Goal: Task Accomplishment & Management: Use online tool/utility

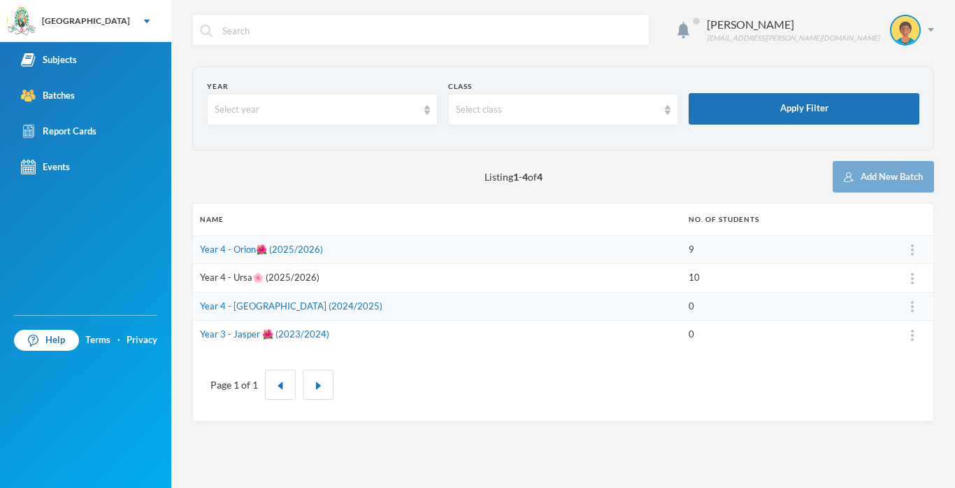
click at [230, 281] on link "Year 4 - Ursa🌸 (2025/2026)" at bounding box center [260, 276] width 120 height 11
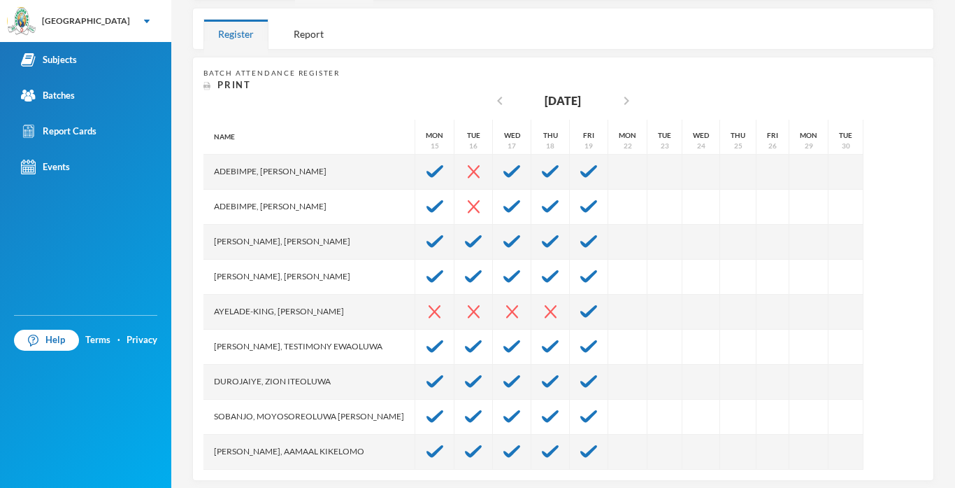
scroll to position [235, 0]
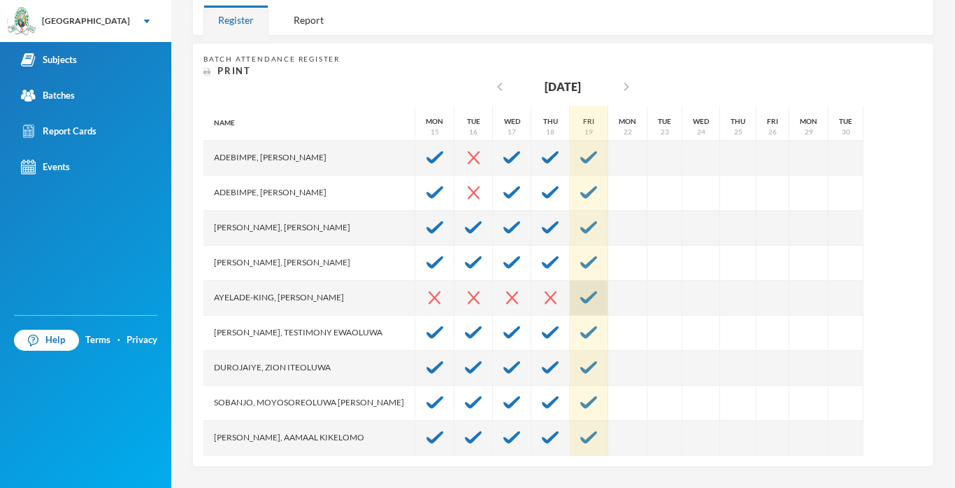
click at [581, 299] on img at bounding box center [589, 297] width 17 height 13
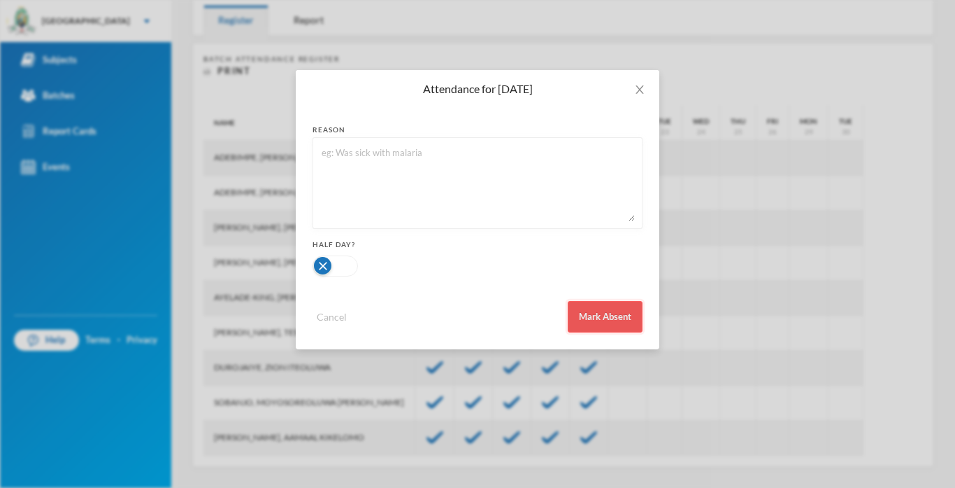
click at [588, 313] on button "Mark Absent" at bounding box center [605, 316] width 75 height 31
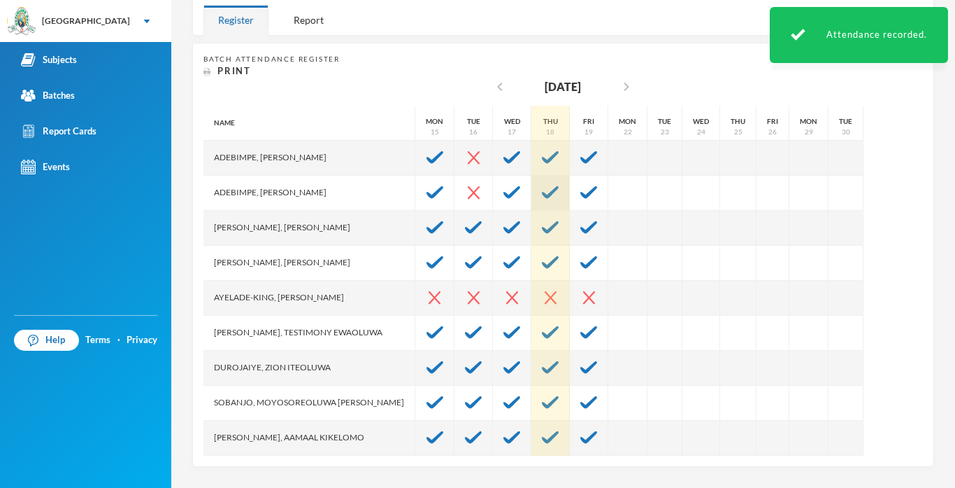
scroll to position [35, 0]
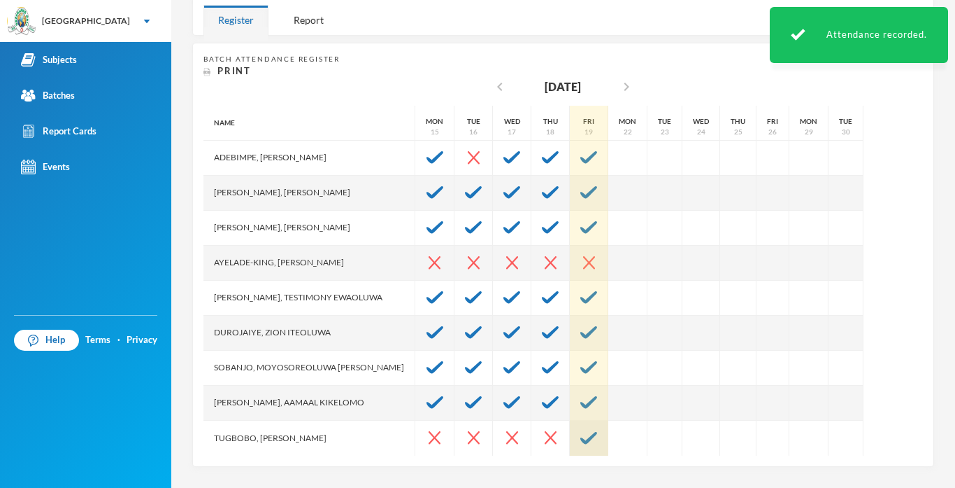
click at [588, 445] on div at bounding box center [589, 437] width 38 height 35
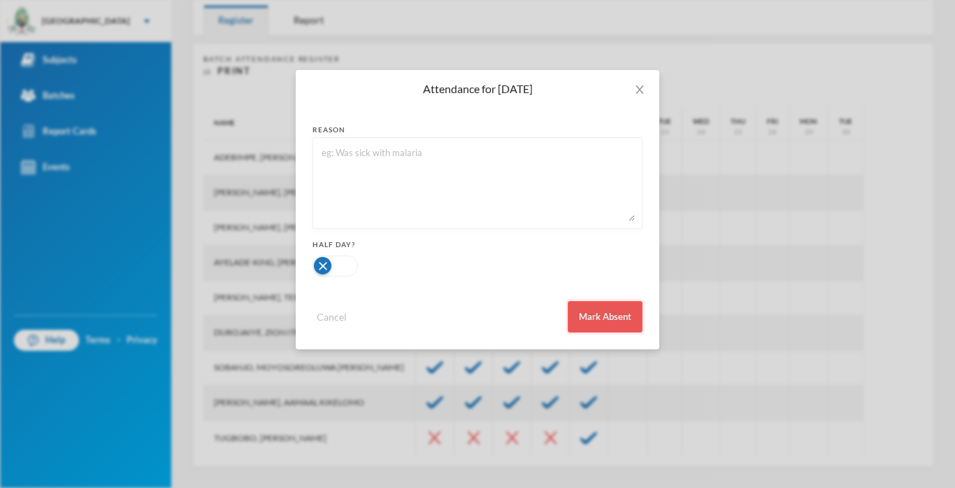
click at [592, 326] on button "Mark Absent" at bounding box center [605, 316] width 75 height 31
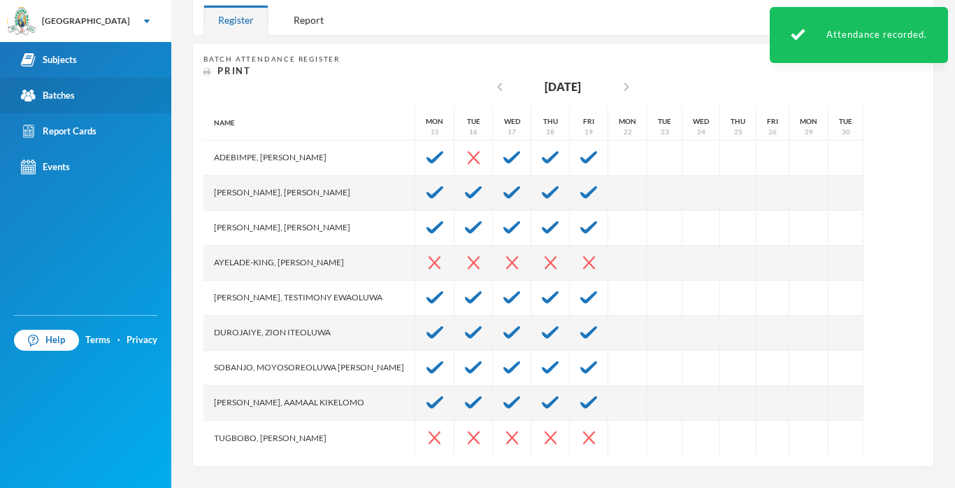
click at [71, 107] on link "Batches" at bounding box center [85, 96] width 171 height 36
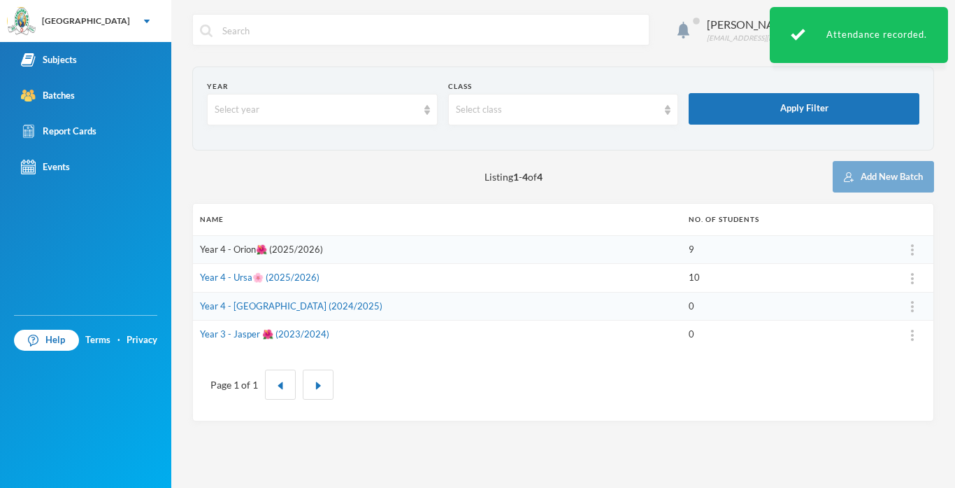
click at [244, 249] on link "Year 4 - Orion🌺 (2025/2026)" at bounding box center [261, 248] width 123 height 11
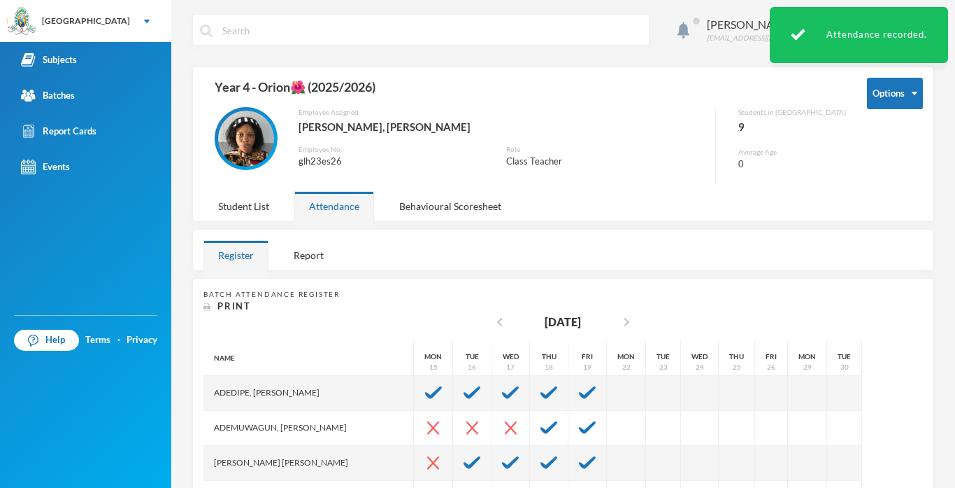
scroll to position [235, 0]
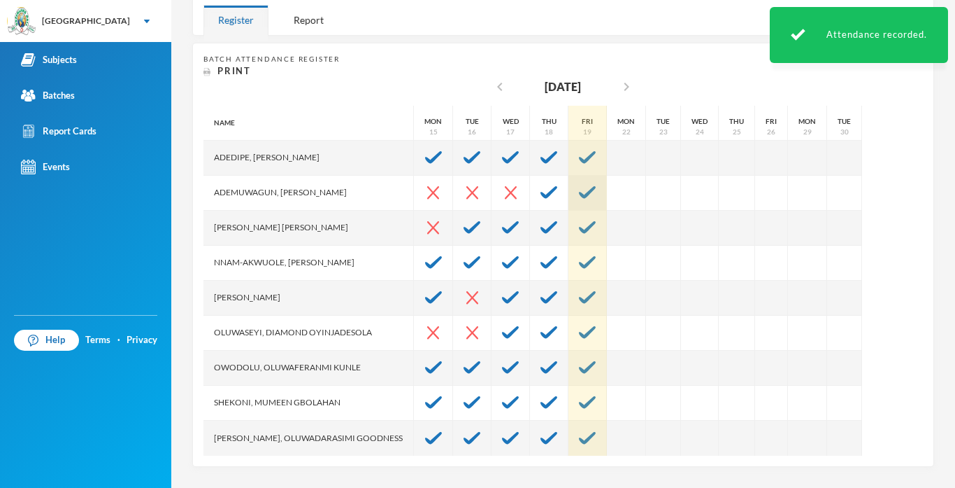
click at [583, 195] on img at bounding box center [587, 192] width 17 height 13
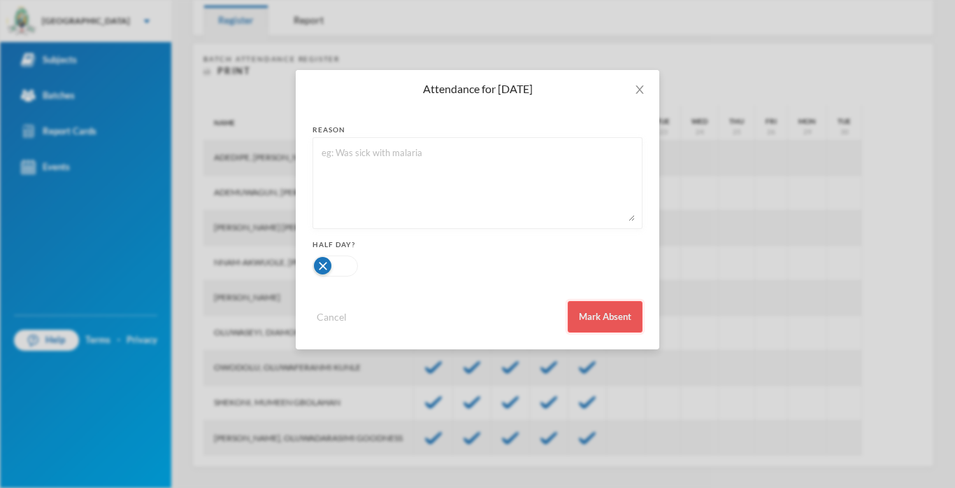
click at [604, 313] on button "Mark Absent" at bounding box center [605, 316] width 75 height 31
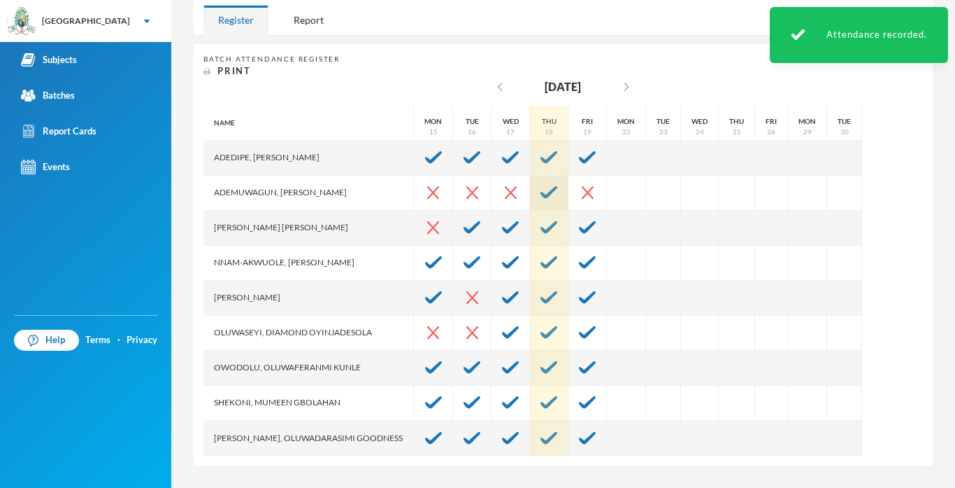
click at [558, 193] on div at bounding box center [549, 193] width 38 height 35
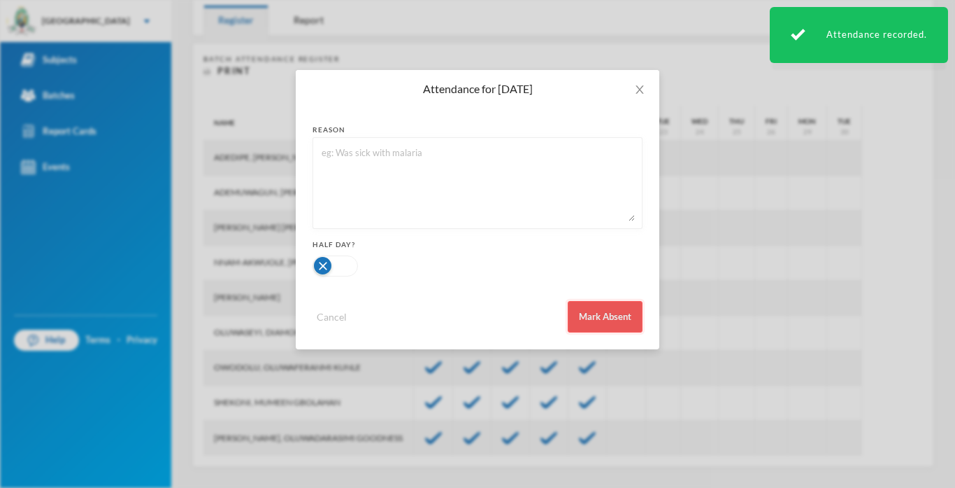
click at [598, 314] on button "Mark Absent" at bounding box center [605, 316] width 75 height 31
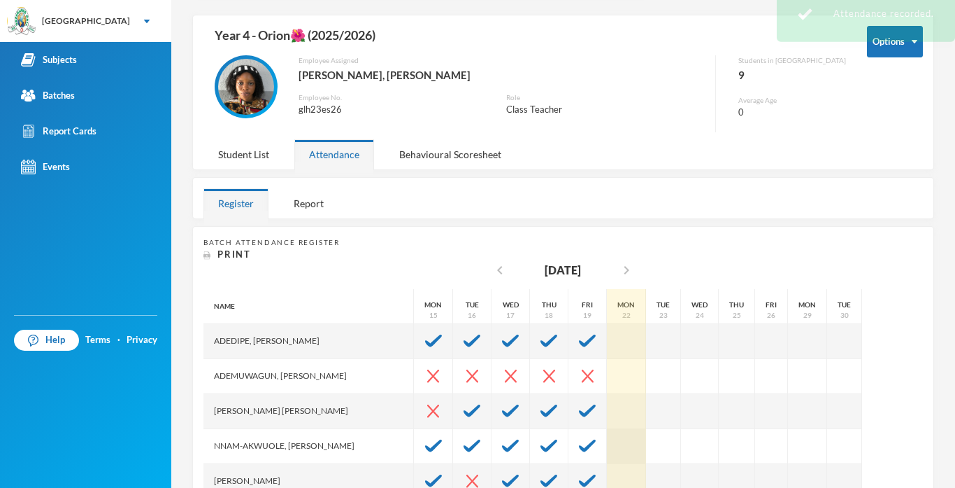
scroll to position [0, 0]
